Goal: Task Accomplishment & Management: Manage account settings

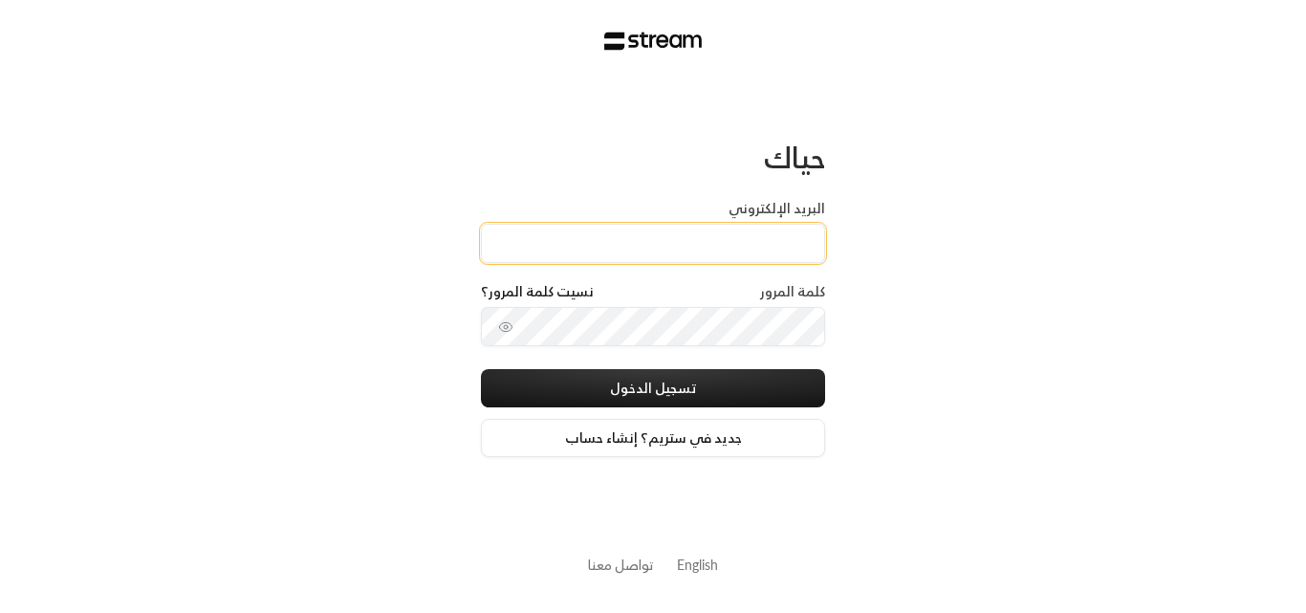
type input "[PERSON_NAME][DOMAIN_NAME][EMAIL_ADDRESS][DOMAIN_NAME]"
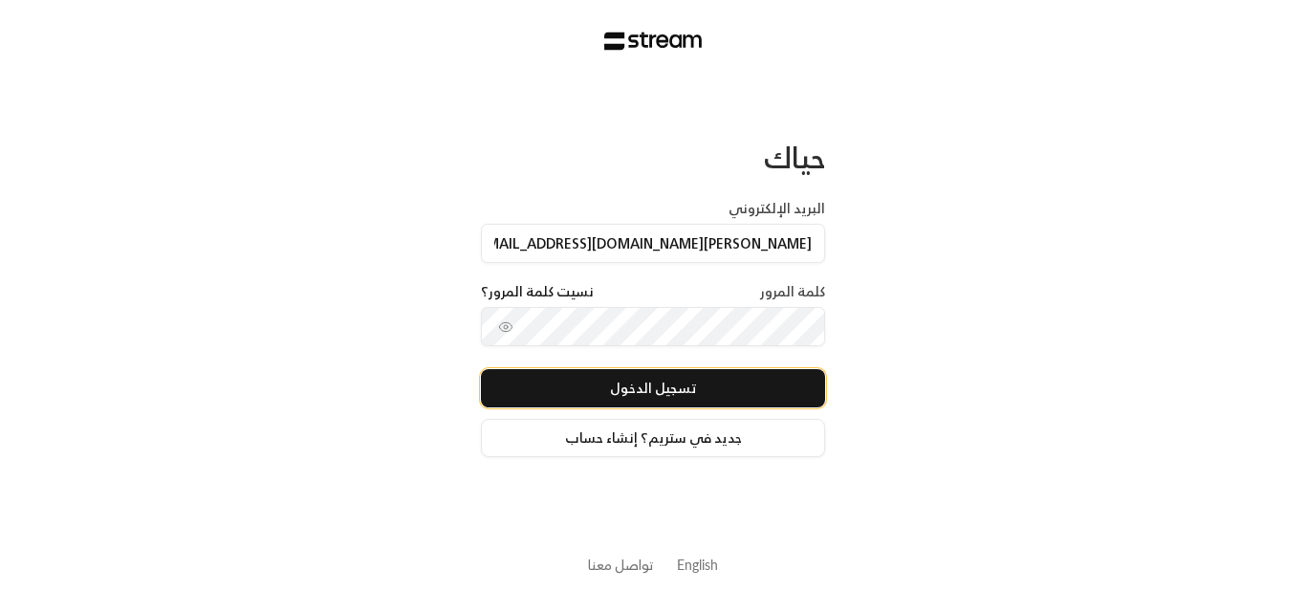
click at [673, 384] on button "تسجيل الدخول" at bounding box center [653, 388] width 344 height 38
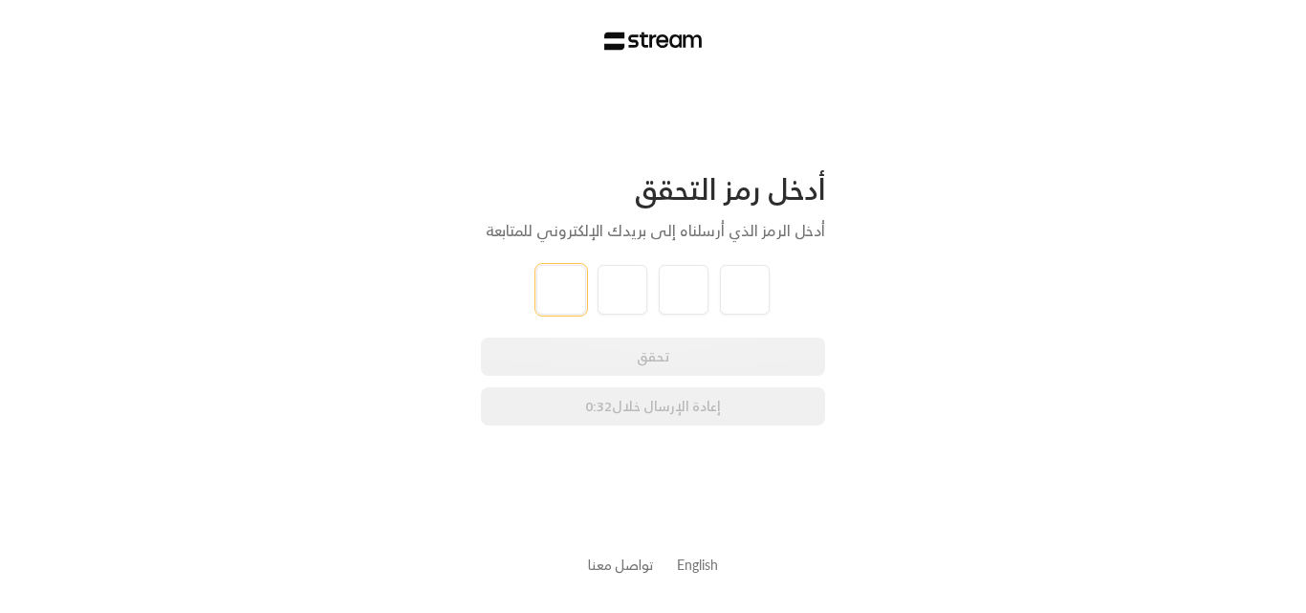
type input "2"
type input "3"
type input "8"
type input "6"
click at [655, 353] on div "تحقق إعادة الإرسال خلال 0:25" at bounding box center [653, 382] width 344 height 88
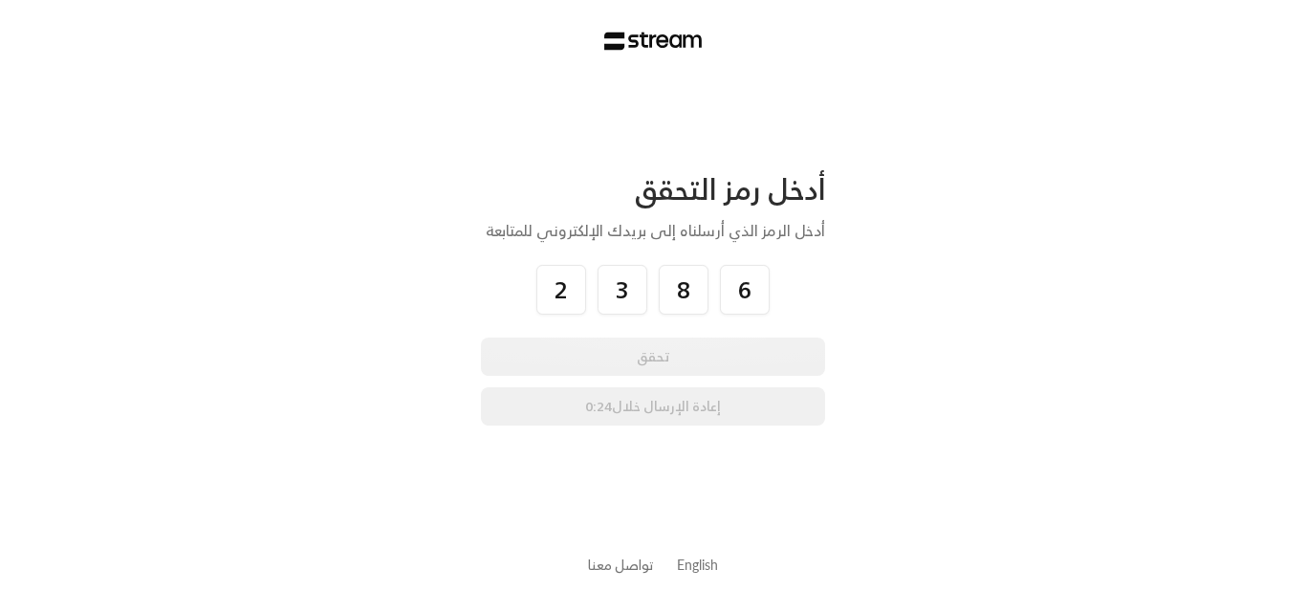
click at [655, 353] on div "تحقق إعادة الإرسال خلال 0:24" at bounding box center [653, 382] width 344 height 88
click at [655, 353] on div "تحقق إعادة الإرسال خلال 0:23" at bounding box center [653, 382] width 344 height 88
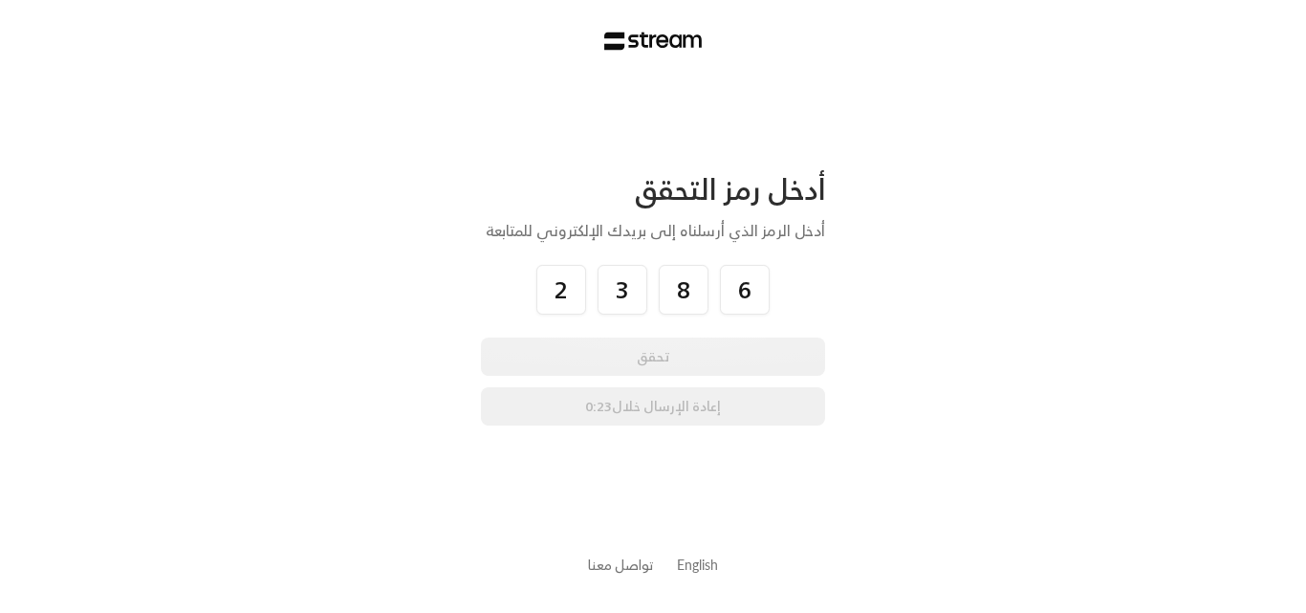
click at [655, 353] on div "تحقق إعادة الإرسال خلال 0:23" at bounding box center [653, 382] width 344 height 88
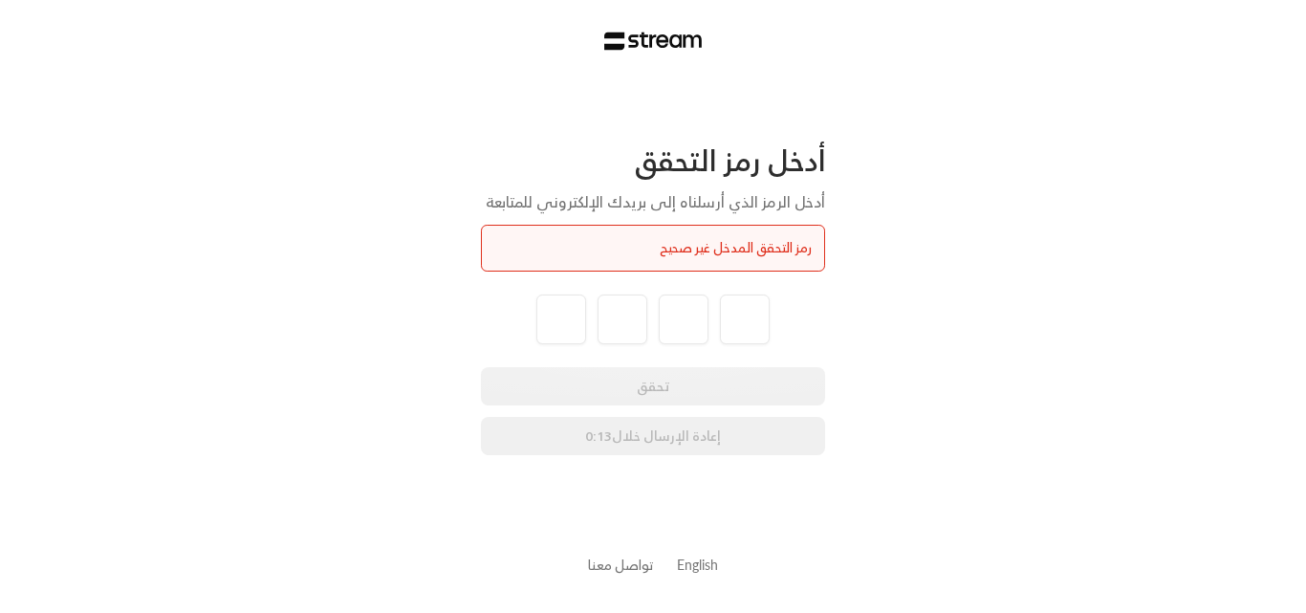
click at [679, 245] on div "رمز التحقق المدخل غير صحيح" at bounding box center [653, 248] width 318 height 20
click at [634, 431] on button "إعادة الإرسال" at bounding box center [653, 436] width 344 height 38
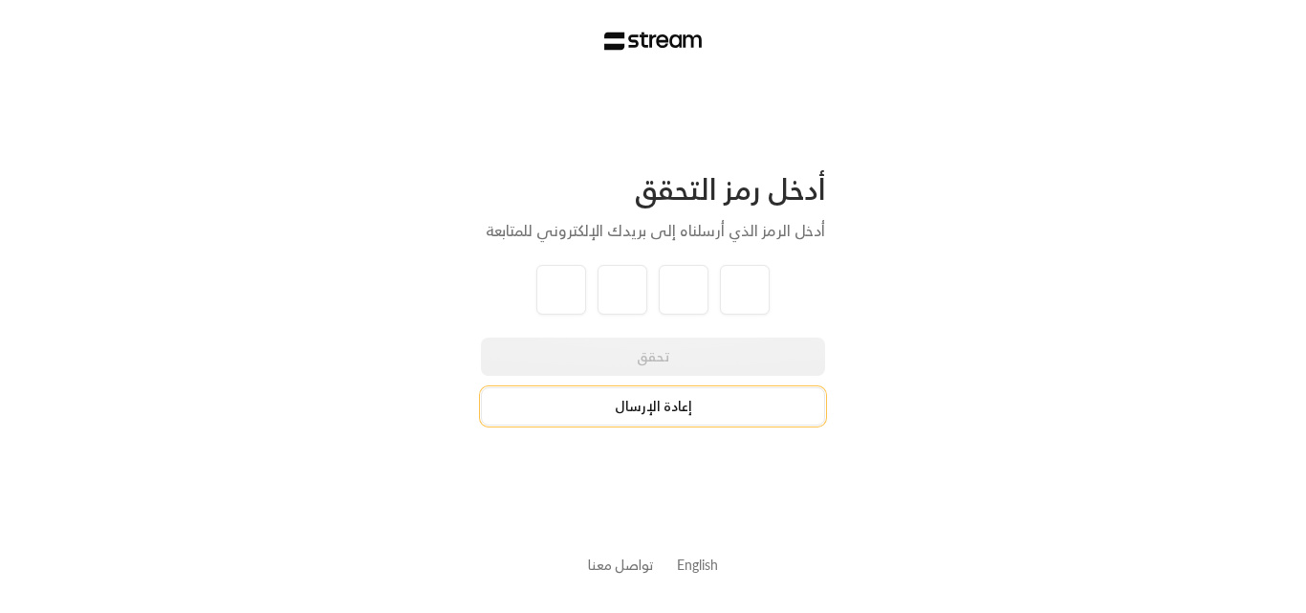
click at [641, 406] on button "إعادة الإرسال" at bounding box center [653, 406] width 344 height 38
